Goal: Task Accomplishment & Management: Manage account settings

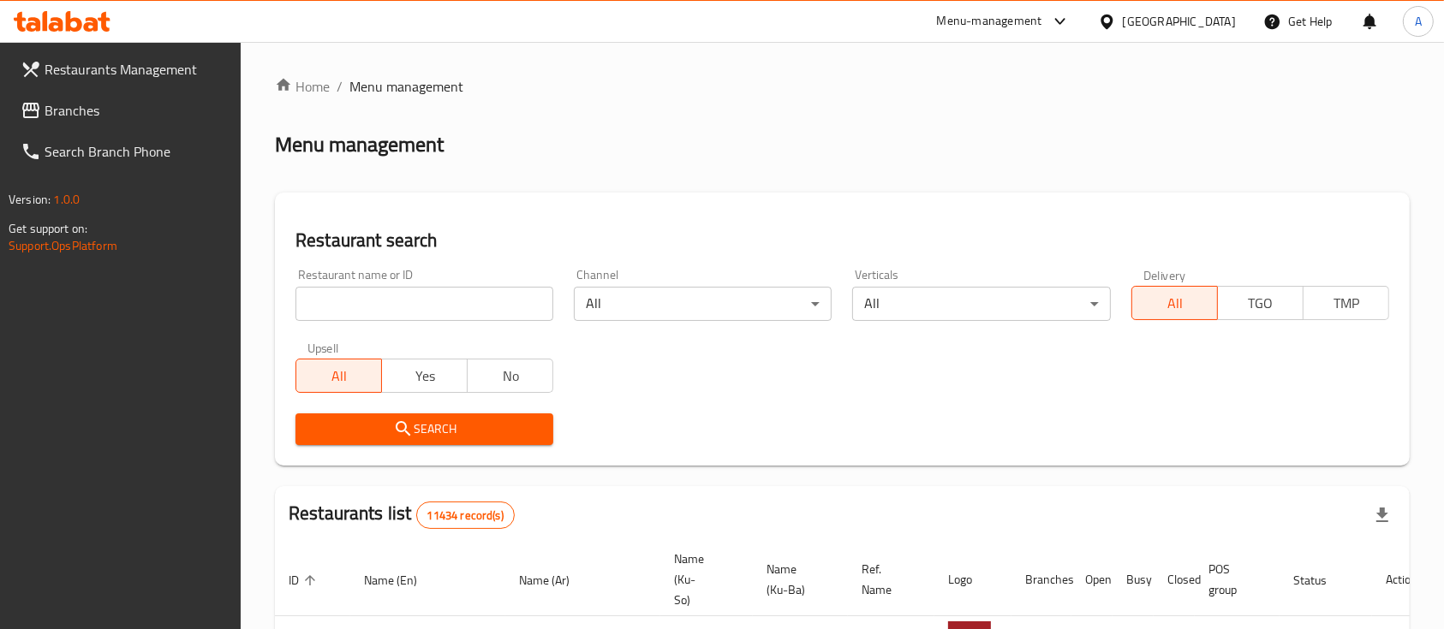
click at [1116, 19] on icon at bounding box center [1107, 22] width 18 height 18
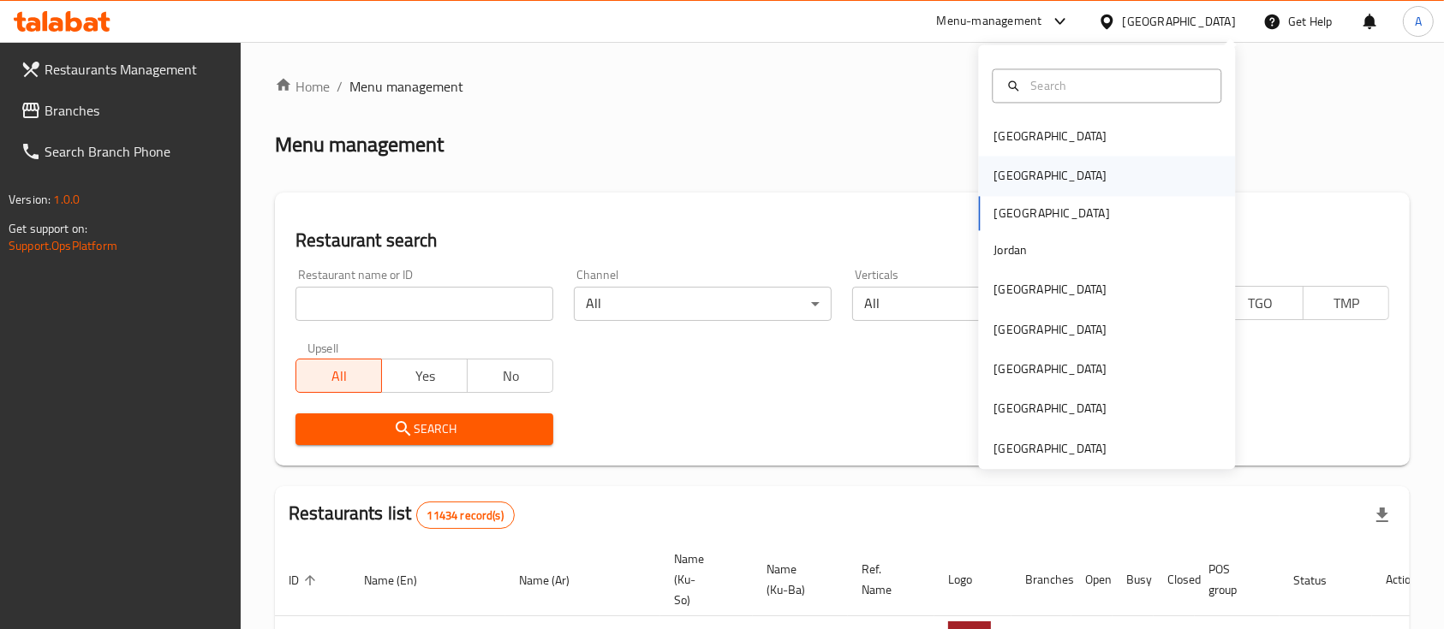
click at [1070, 171] on div "[GEOGRAPHIC_DATA]" at bounding box center [1106, 176] width 257 height 39
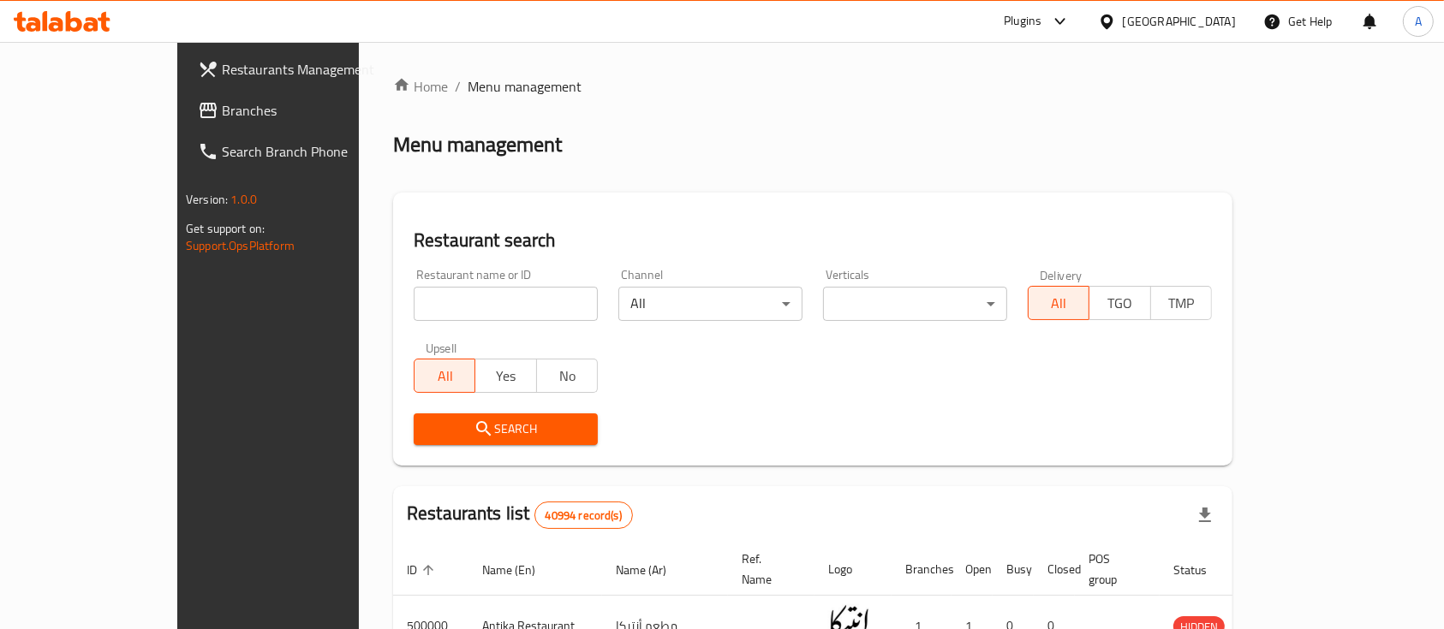
click at [430, 315] on div "Home / Menu management Menu management Restaurant search Restaurant name or ID …" at bounding box center [812, 606] width 839 height 1061
click at [435, 304] on input "search" at bounding box center [506, 304] width 184 height 34
paste input "Bakery house"
type input "Bakery house"
click button "Search" at bounding box center [506, 430] width 184 height 32
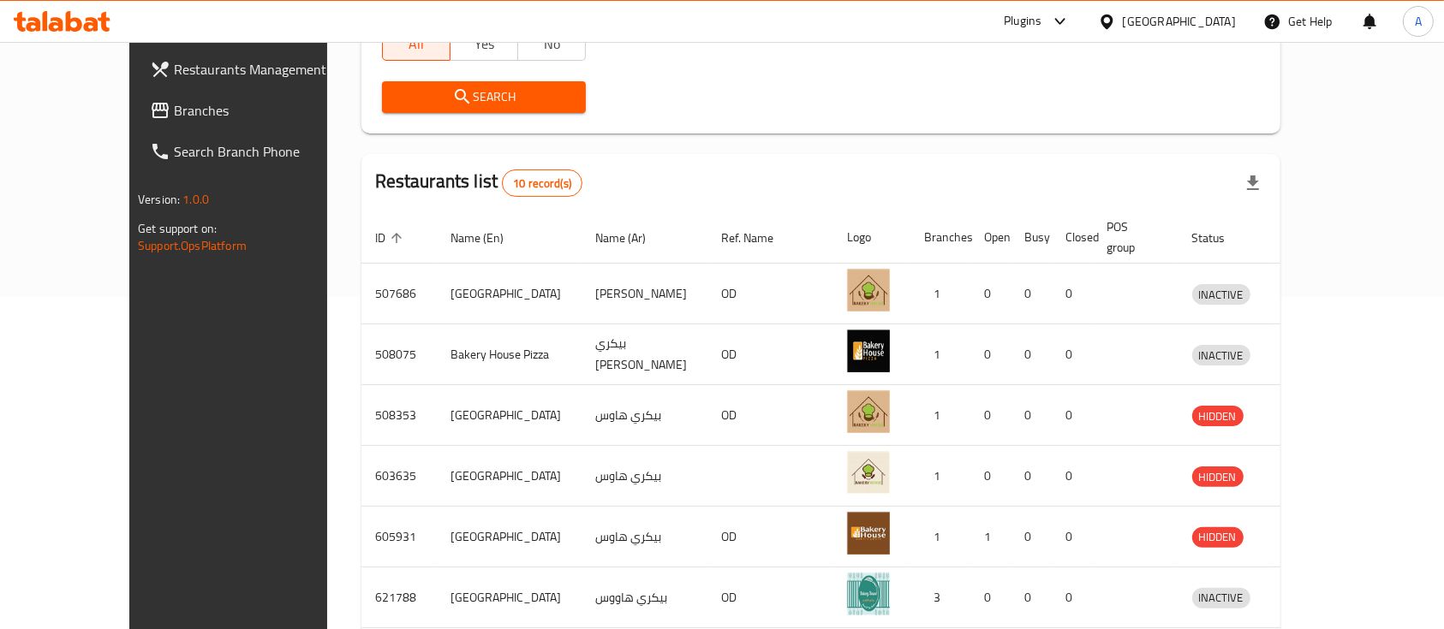
scroll to position [69, 0]
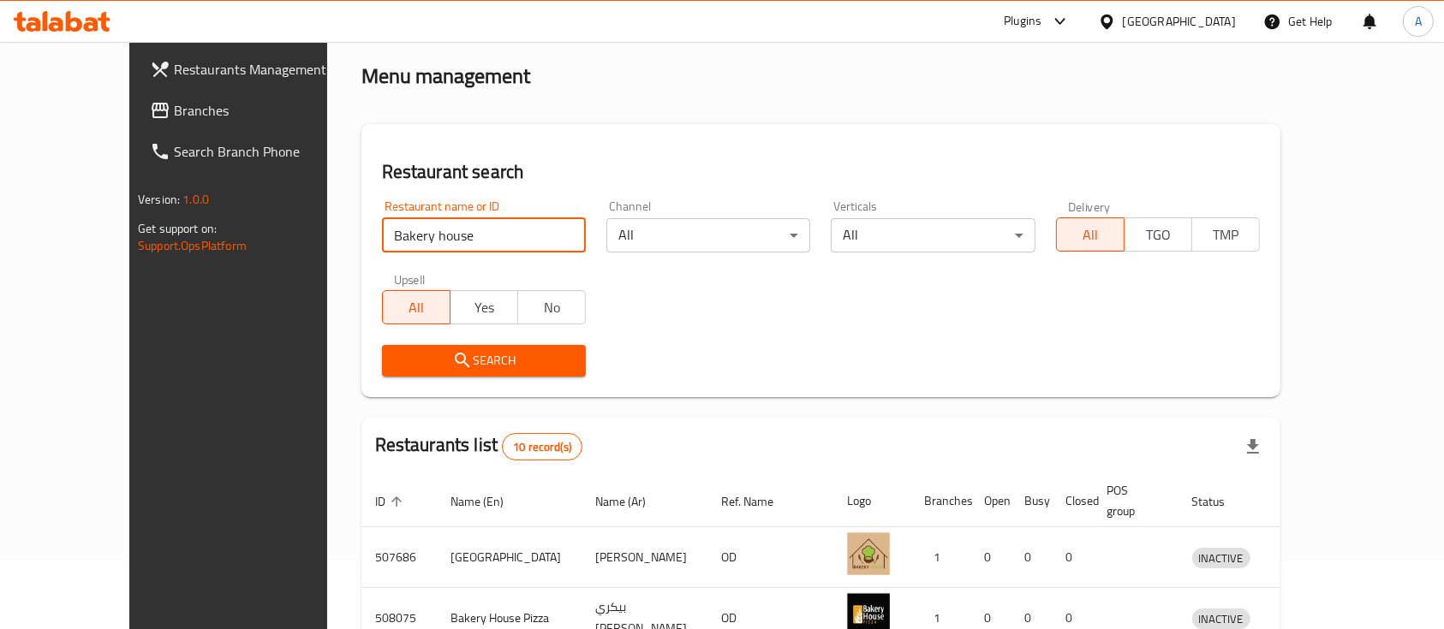
click at [174, 116] on span "Branches" at bounding box center [265, 110] width 183 height 21
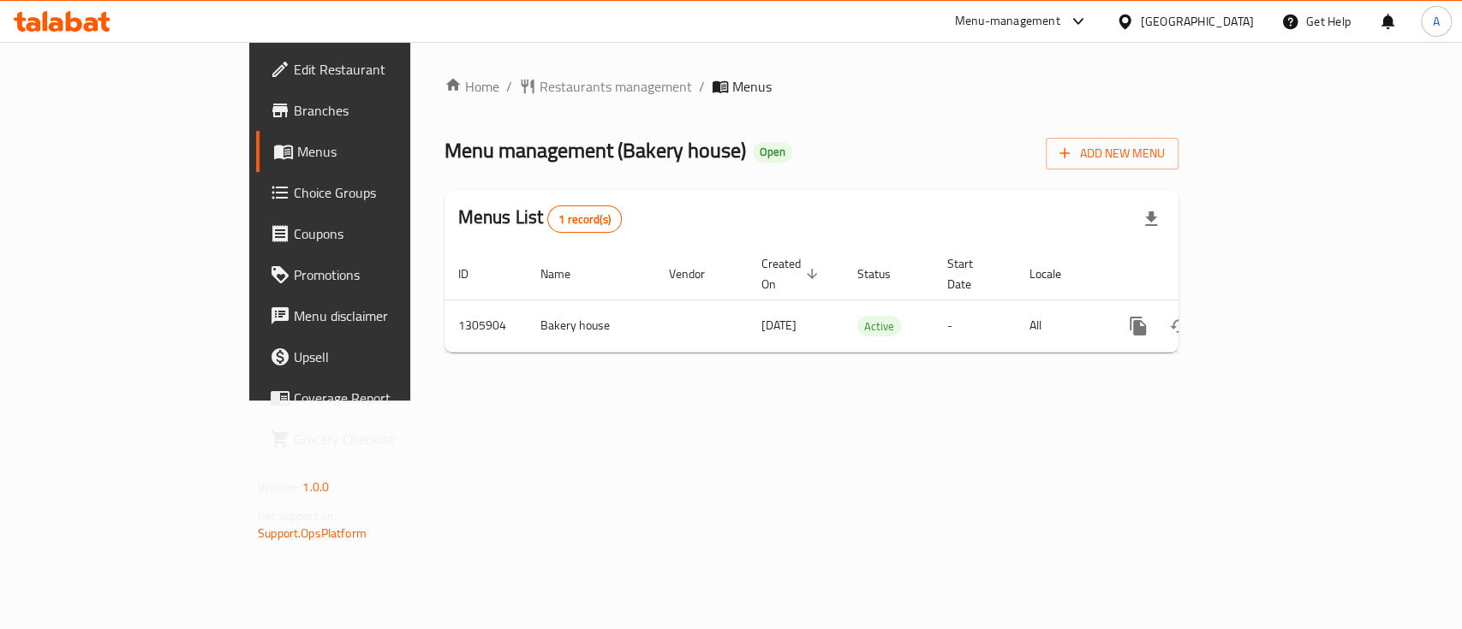
click at [294, 117] on span "Branches" at bounding box center [387, 110] width 186 height 21
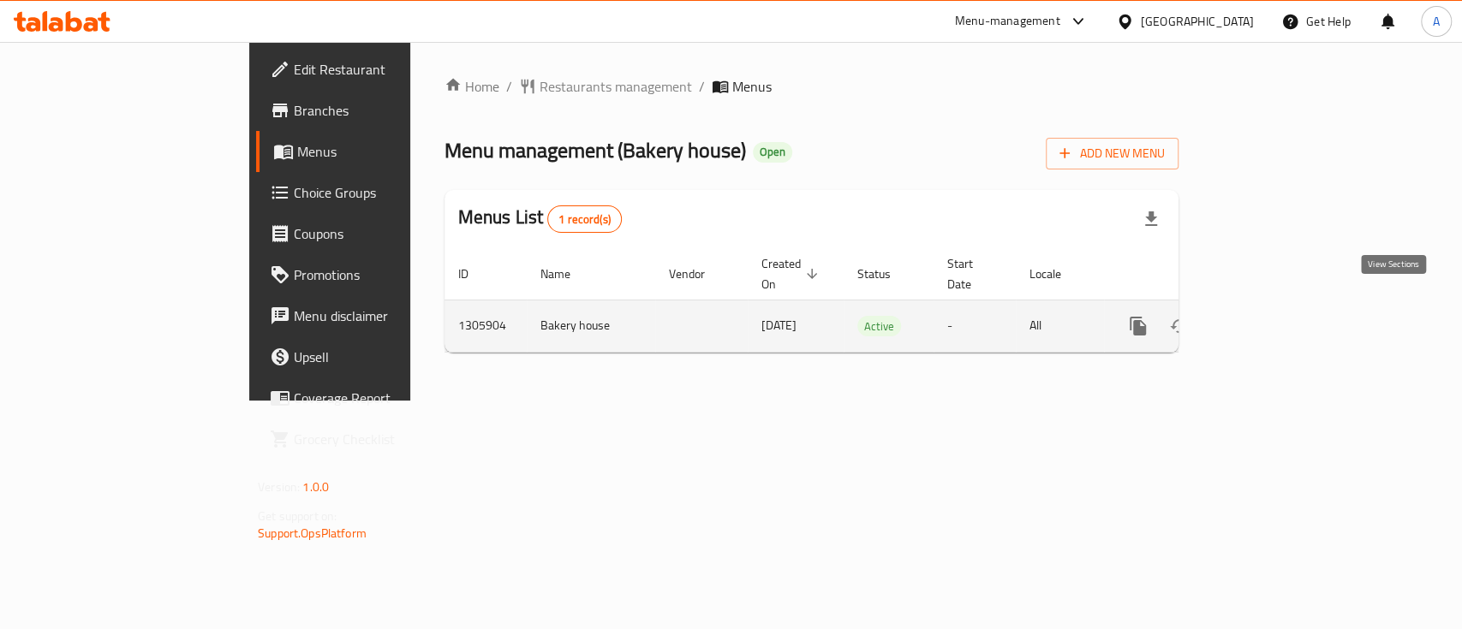
click at [1272, 316] on icon "enhanced table" at bounding box center [1261, 326] width 21 height 21
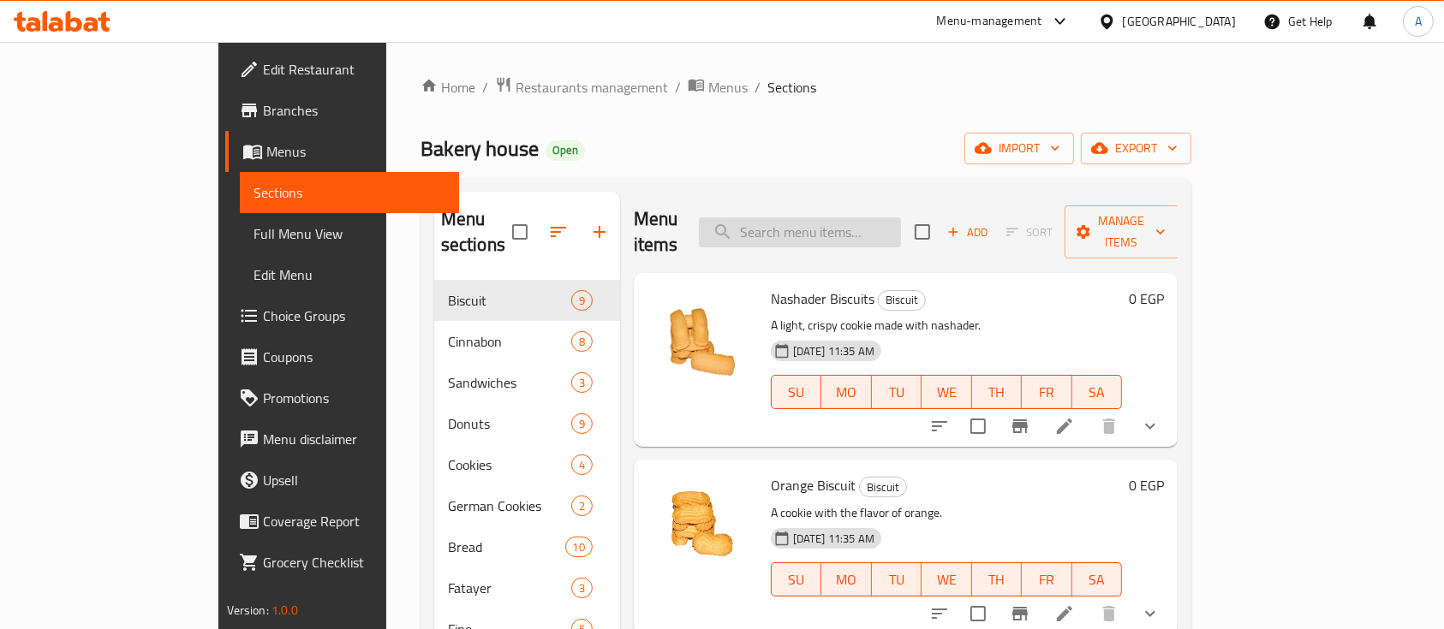
click at [891, 218] on input "search" at bounding box center [800, 233] width 202 height 30
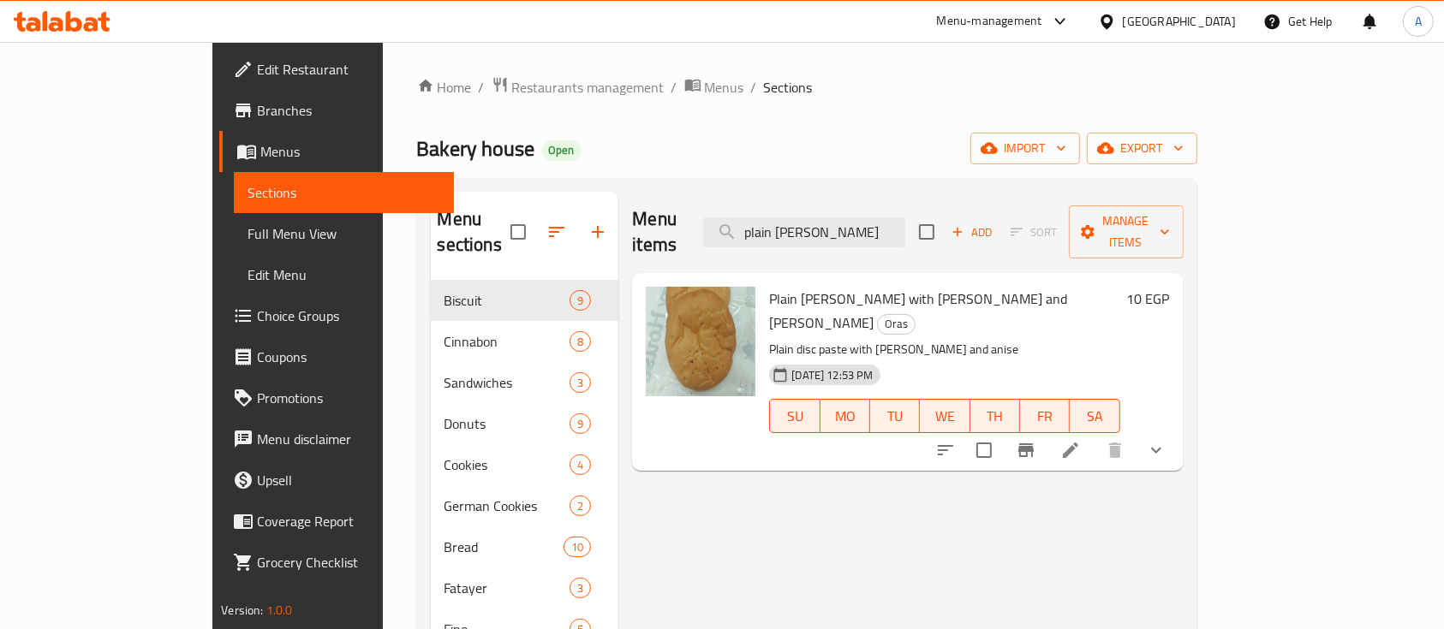
type input "plain [PERSON_NAME]"
click at [1095, 435] on li at bounding box center [1071, 450] width 48 height 31
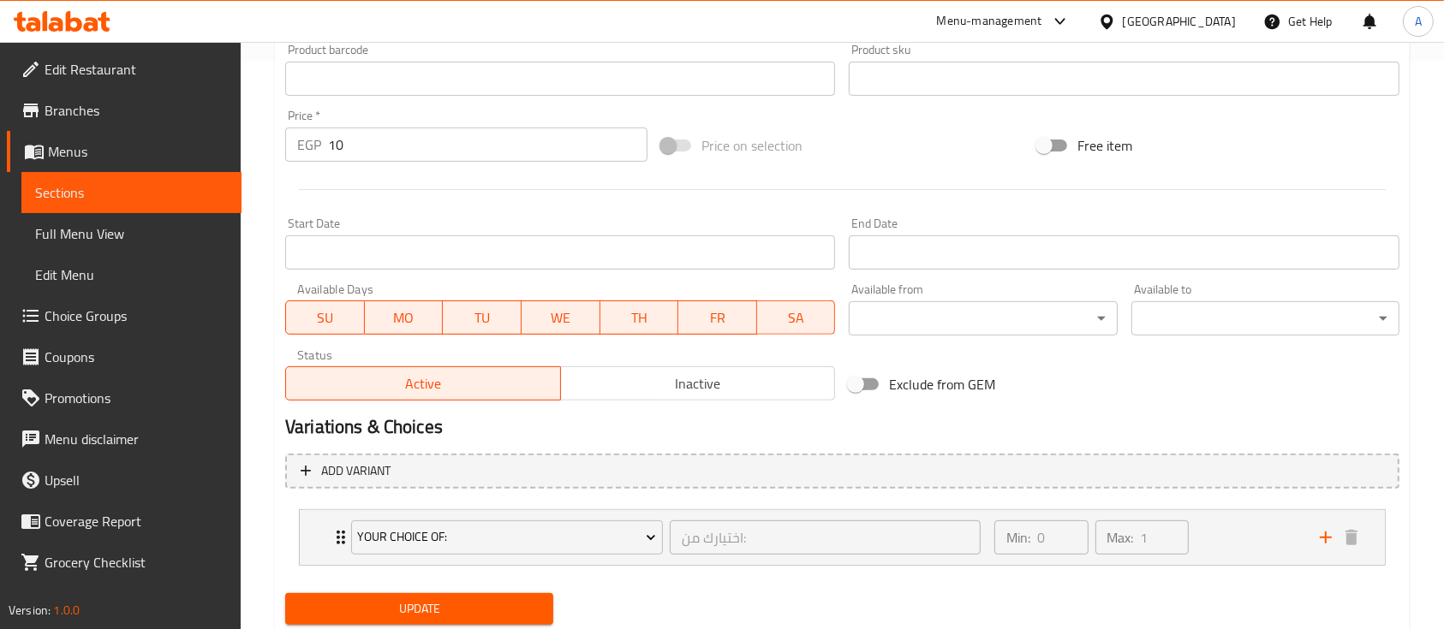
scroll to position [570, 0]
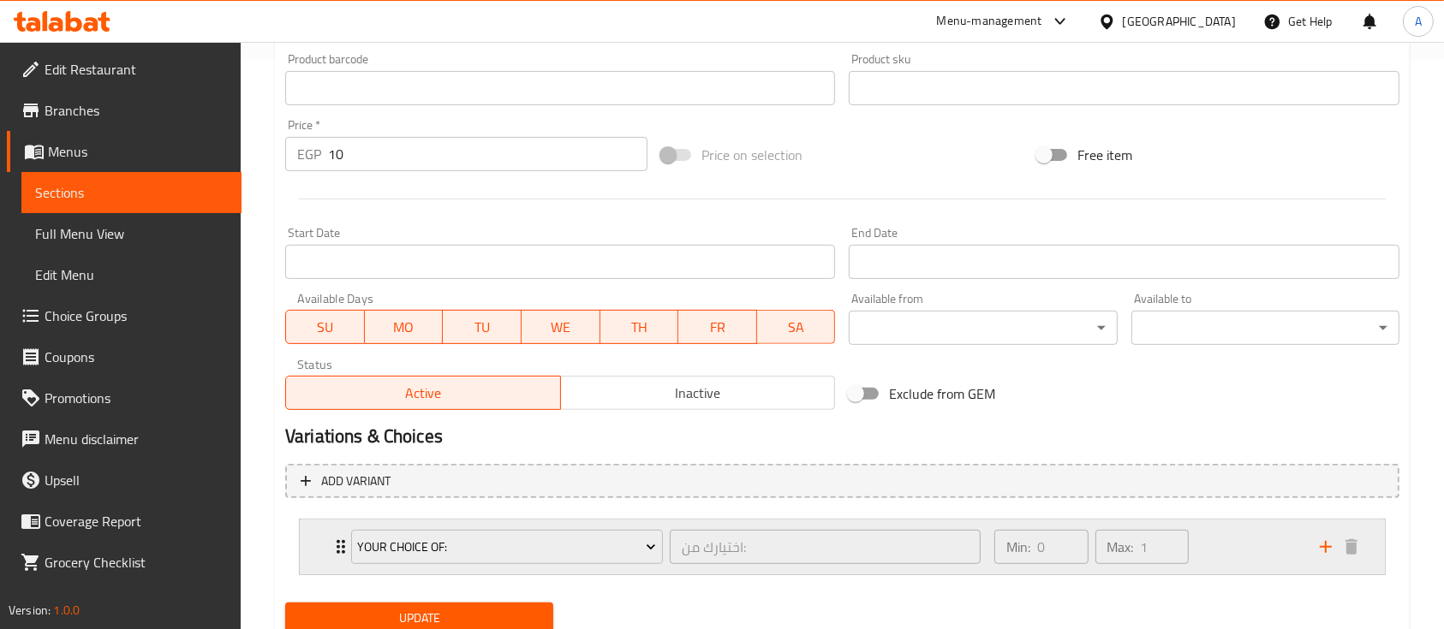
click at [1234, 533] on div "Min: 0 ​ Max: 1 ​" at bounding box center [1146, 547] width 325 height 55
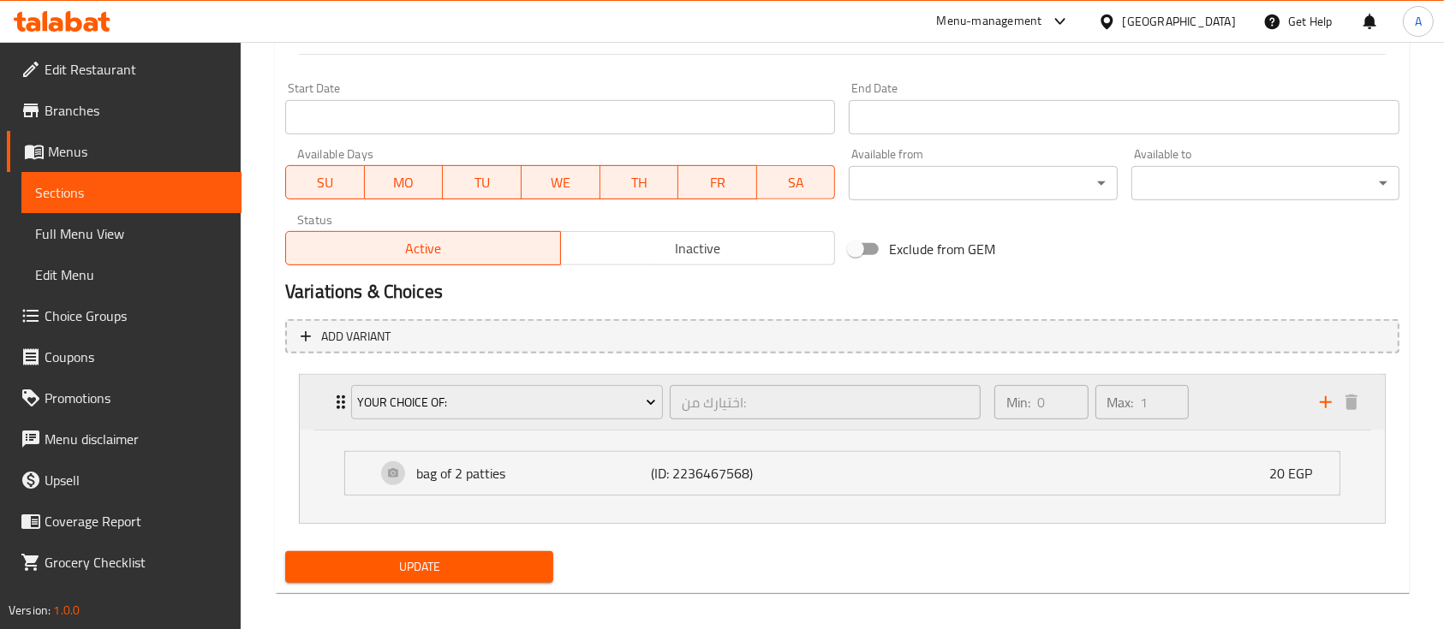
scroll to position [726, 0]
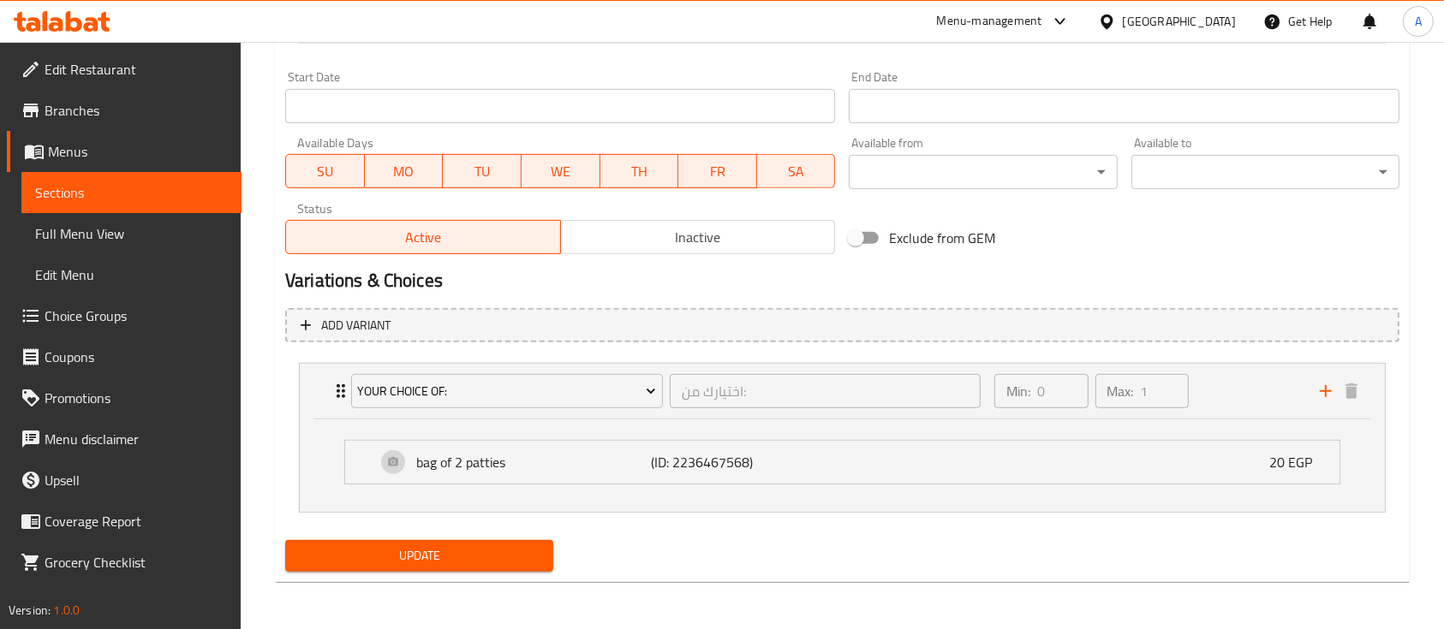
click at [813, 282] on h2 "Variations & Choices" at bounding box center [842, 281] width 1114 height 26
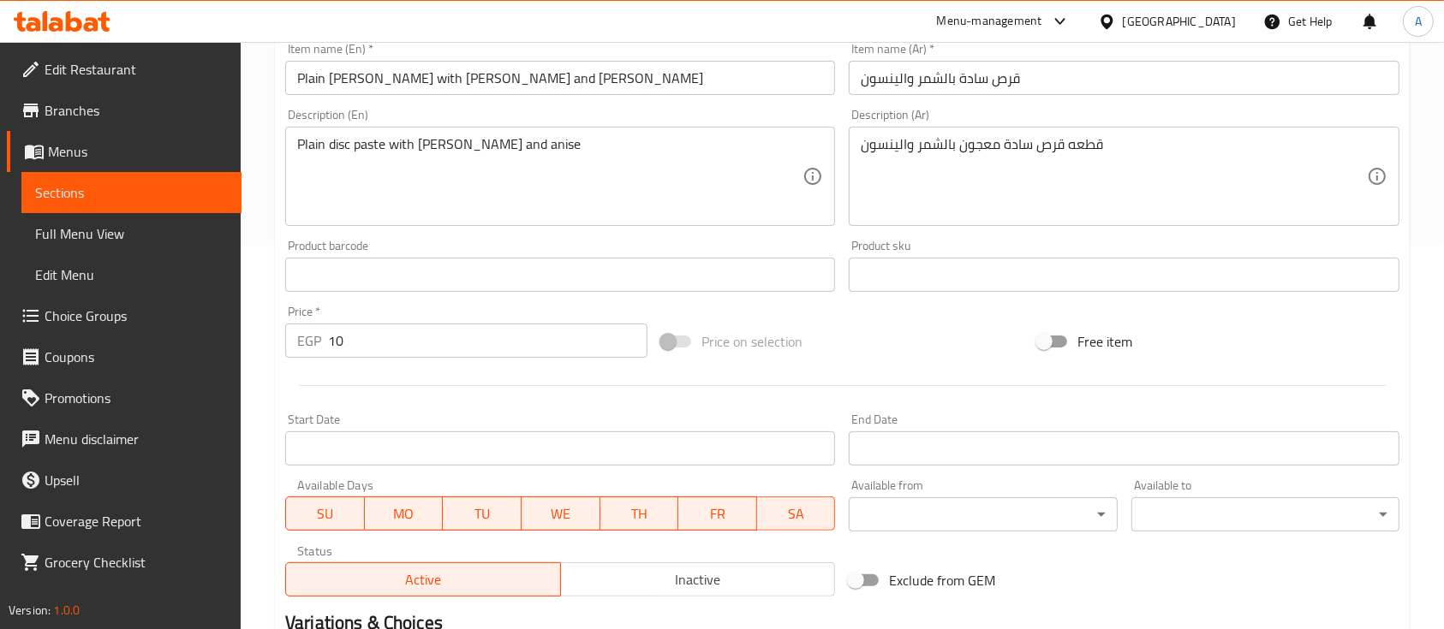
scroll to position [0, 0]
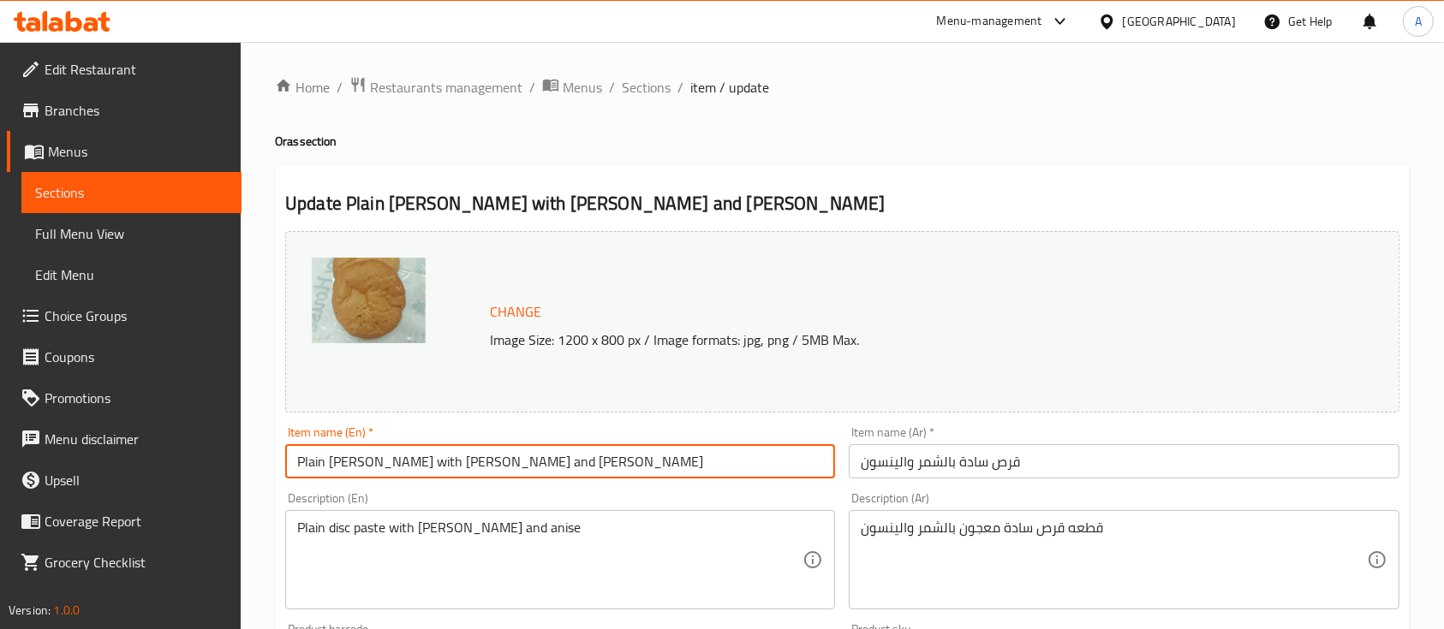
click at [443, 462] on input "Plain [PERSON_NAME] with [PERSON_NAME] and [PERSON_NAME]" at bounding box center [560, 461] width 550 height 34
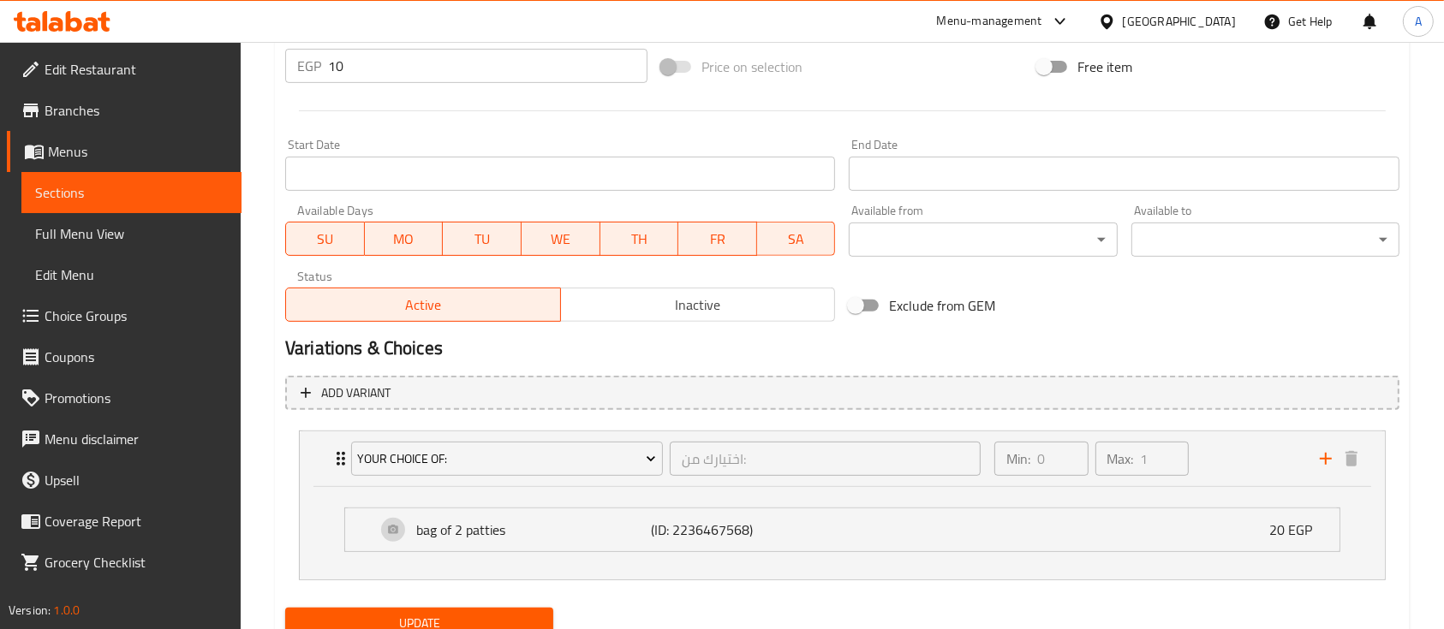
scroll to position [726, 0]
